Goal: Task Accomplishment & Management: Use online tool/utility

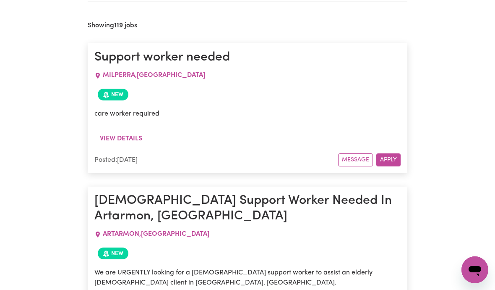
click at [139, 139] on button "View details" at bounding box center [120, 139] width 53 height 16
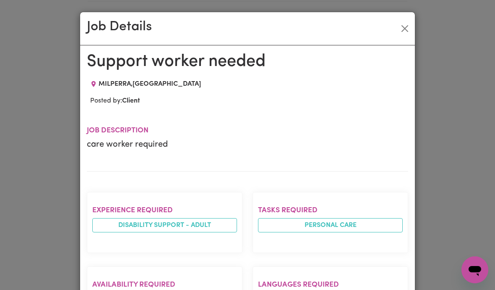
click at [424, 81] on div "Job Details Support worker needed MILPERRA , [GEOGRAPHIC_DATA] Posted by: Clien…" at bounding box center [247, 145] width 495 height 290
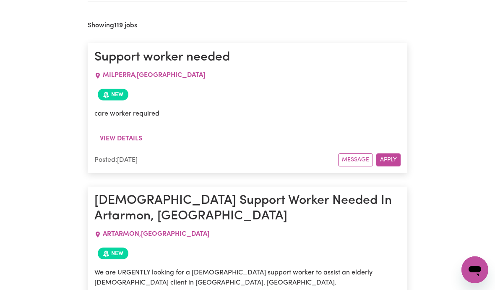
click at [353, 159] on button "Message" at bounding box center [355, 159] width 35 height 13
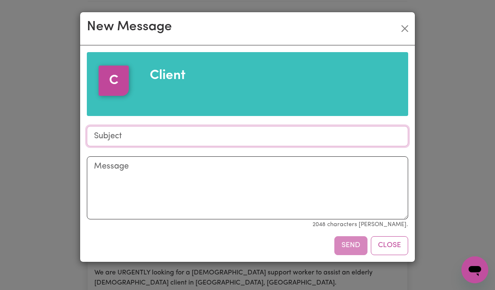
click at [236, 132] on input "Subject" at bounding box center [247, 136] width 321 height 20
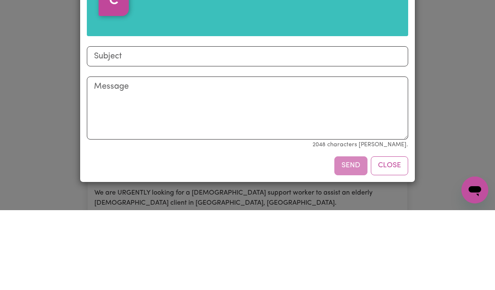
click at [454, 47] on div "New Message C Client Subject Message 2048 characters max. Send Close" at bounding box center [247, 145] width 495 height 290
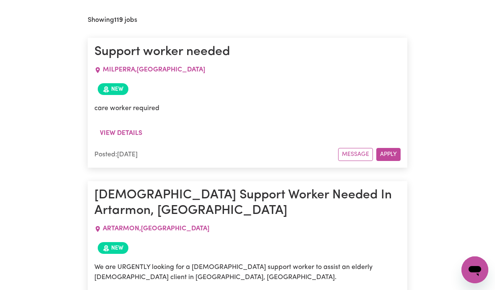
scroll to position [298, 0]
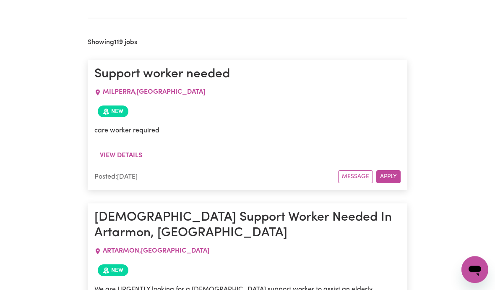
click at [354, 178] on button "Message" at bounding box center [355, 176] width 35 height 13
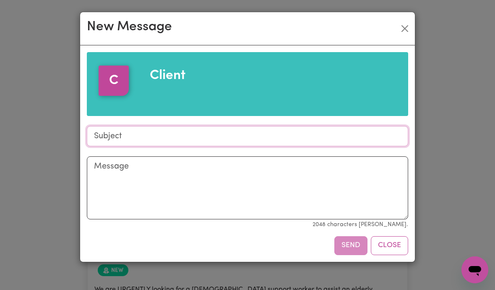
click at [245, 133] on input "Subject" at bounding box center [247, 136] width 321 height 20
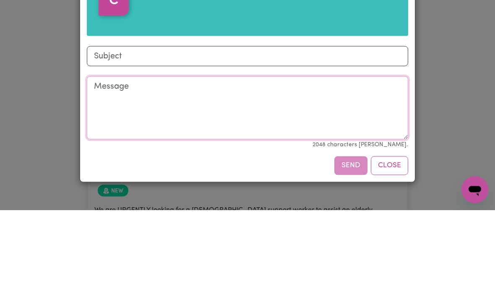
click at [151, 156] on textarea "Message" at bounding box center [247, 187] width 321 height 63
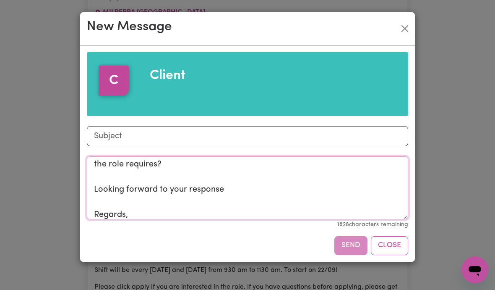
scroll to position [65, 0]
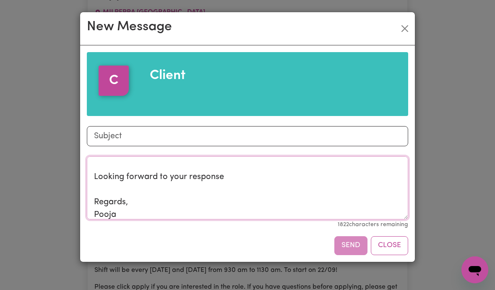
click at [299, 214] on textarea "Hi, I hope you’re doing well. I’m interested and would like to ask a quick ques…" at bounding box center [247, 187] width 321 height 63
type textarea "Hi, I hope you’re doing well. I’m interested and would like to ask a quick ques…"
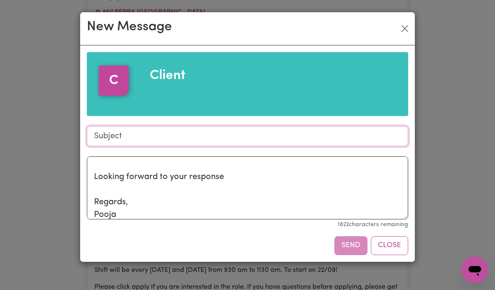
click at [215, 133] on input "Subject" at bounding box center [247, 136] width 321 height 20
type input "Inquiry about the hours"
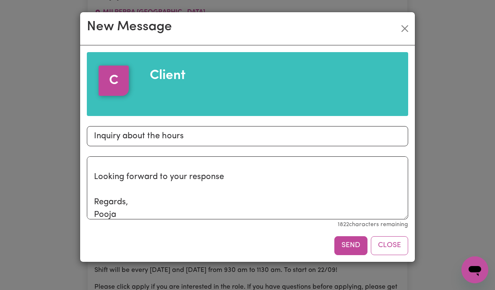
click at [352, 240] on button "Send" at bounding box center [350, 245] width 33 height 18
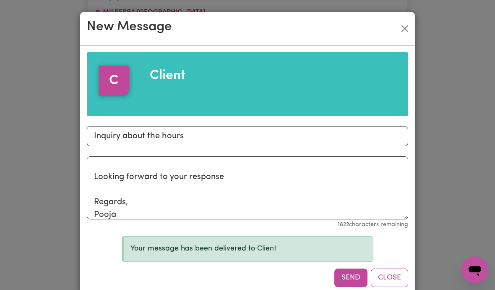
click at [407, 25] on button "Close" at bounding box center [404, 28] width 13 height 13
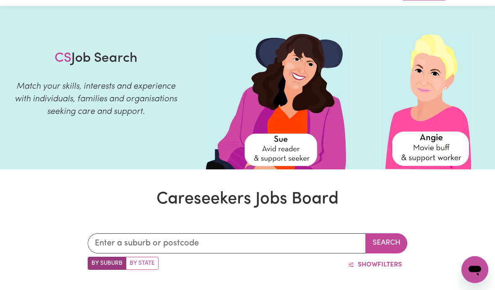
scroll to position [0, 0]
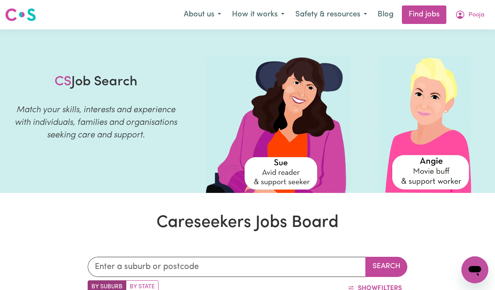
click at [470, 16] on span "Pooja" at bounding box center [477, 14] width 16 height 9
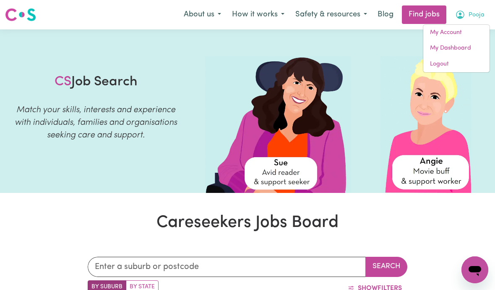
click at [473, 31] on link "My Account" at bounding box center [456, 33] width 66 height 16
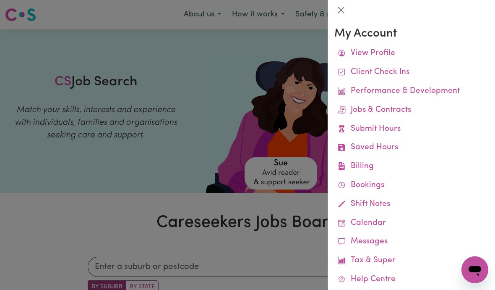
click at [441, 96] on link "Performance & Development" at bounding box center [411, 91] width 154 height 19
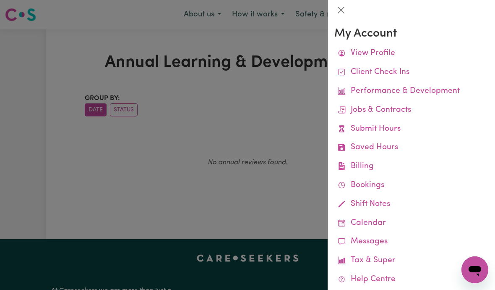
click at [402, 111] on link "Jobs & Contracts" at bounding box center [411, 110] width 154 height 19
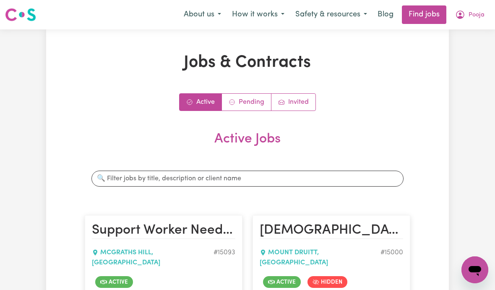
click at [464, 20] on button "Pooja" at bounding box center [470, 15] width 40 height 18
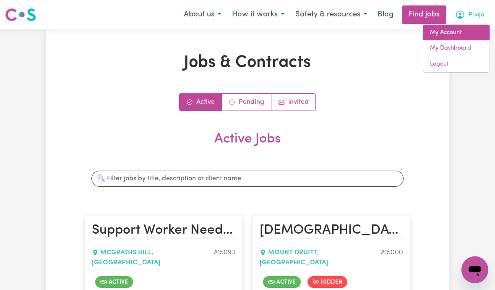
click at [460, 36] on link "My Account" at bounding box center [456, 33] width 66 height 16
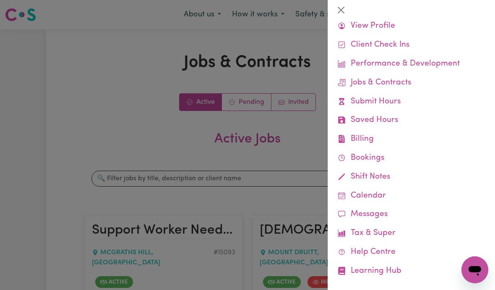
scroll to position [18, 0]
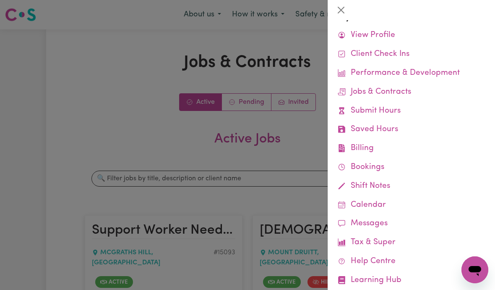
click at [400, 55] on link "Client Check Ins" at bounding box center [411, 54] width 154 height 19
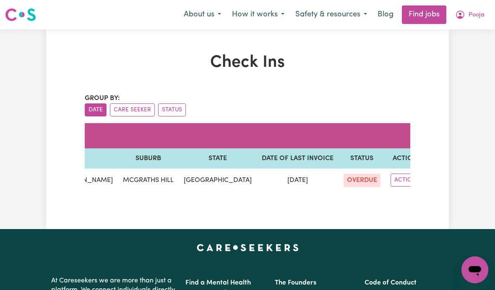
scroll to position [0, 61]
click at [345, 178] on span "OVERDUE" at bounding box center [362, 179] width 37 height 13
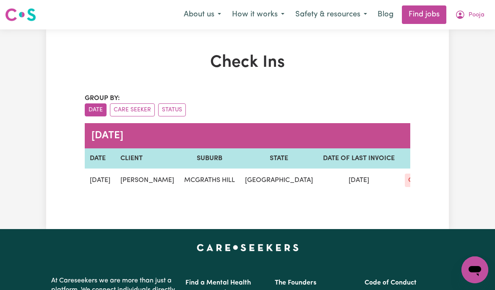
scroll to position [0, 0]
click at [465, 14] on icon "My Account" at bounding box center [460, 15] width 10 height 10
click at [149, 113] on button "Care Seeker" at bounding box center [132, 109] width 45 height 13
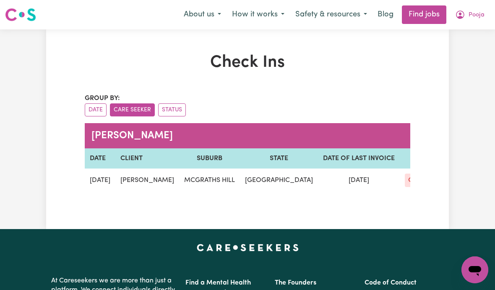
click at [170, 108] on button "Status" at bounding box center [172, 109] width 28 height 13
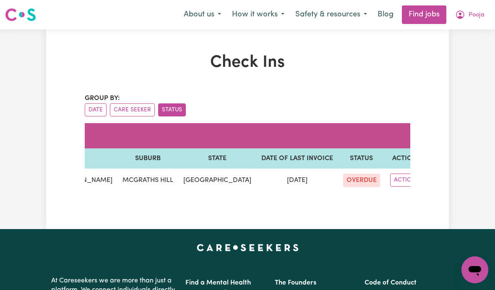
scroll to position [0, 61]
click at [470, 15] on span "Pooja" at bounding box center [477, 14] width 16 height 9
click at [459, 32] on link "My Account" at bounding box center [456, 33] width 66 height 16
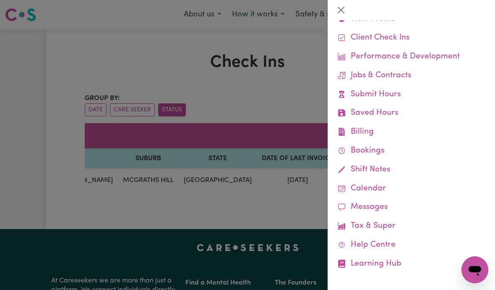
scroll to position [33, 0]
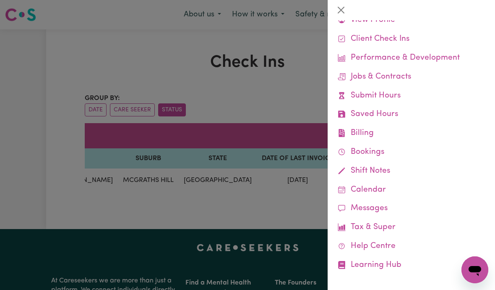
click at [395, 259] on link "Learning Hub" at bounding box center [411, 265] width 154 height 19
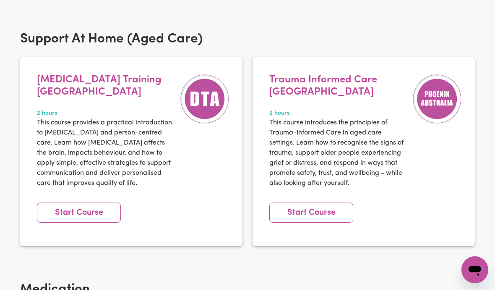
scroll to position [697, 0]
click at [101, 203] on link "Start Course" at bounding box center [79, 213] width 84 height 20
